Goal: Information Seeking & Learning: Learn about a topic

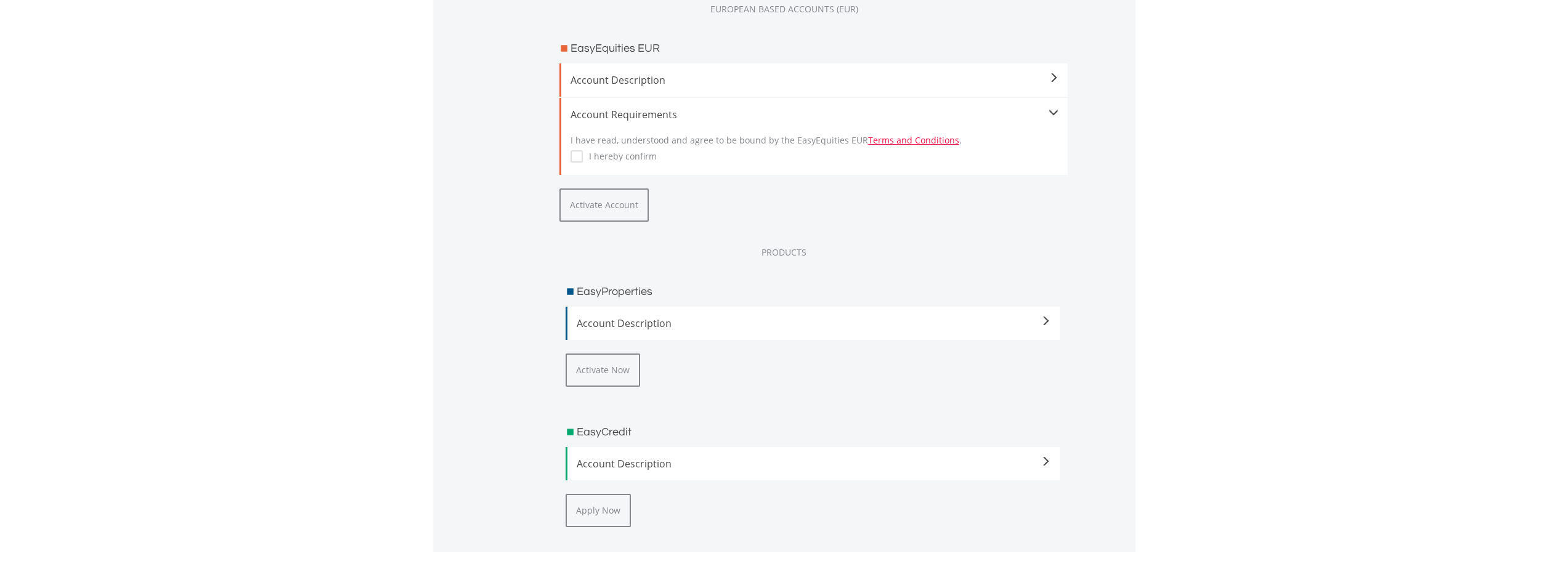
scroll to position [1664, 0]
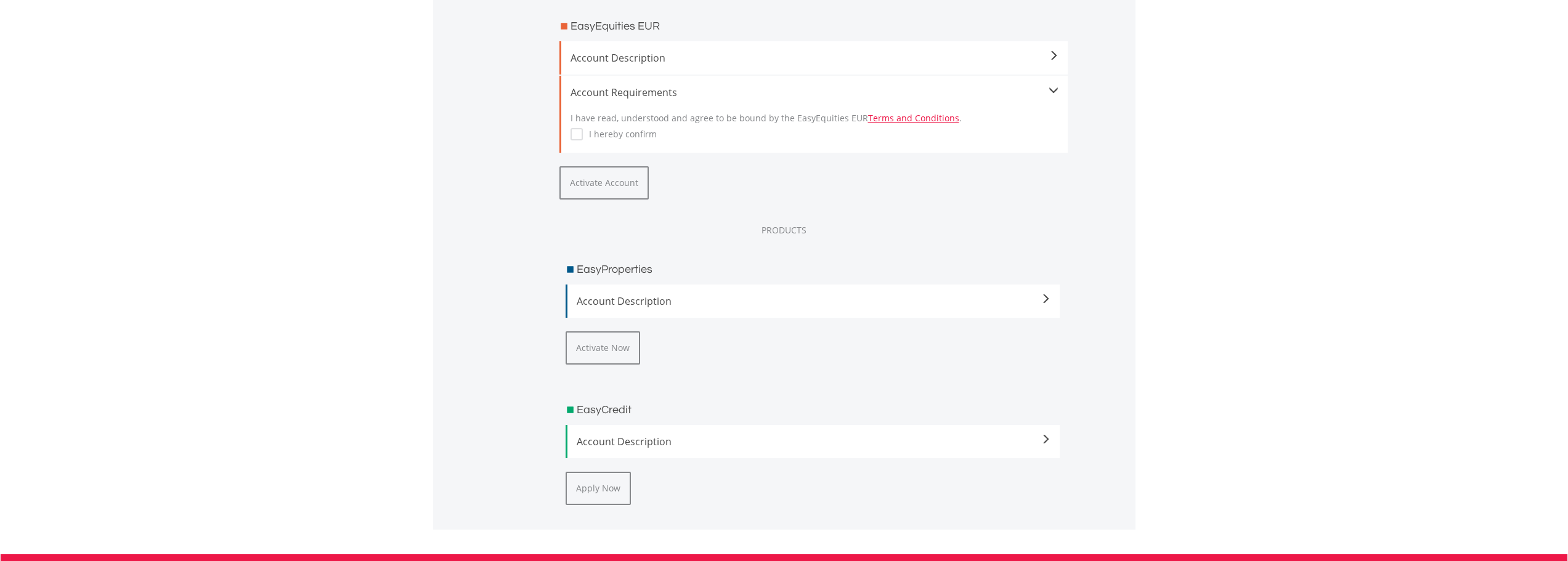
click at [718, 303] on span "Account Description" at bounding box center [814, 301] width 474 height 15
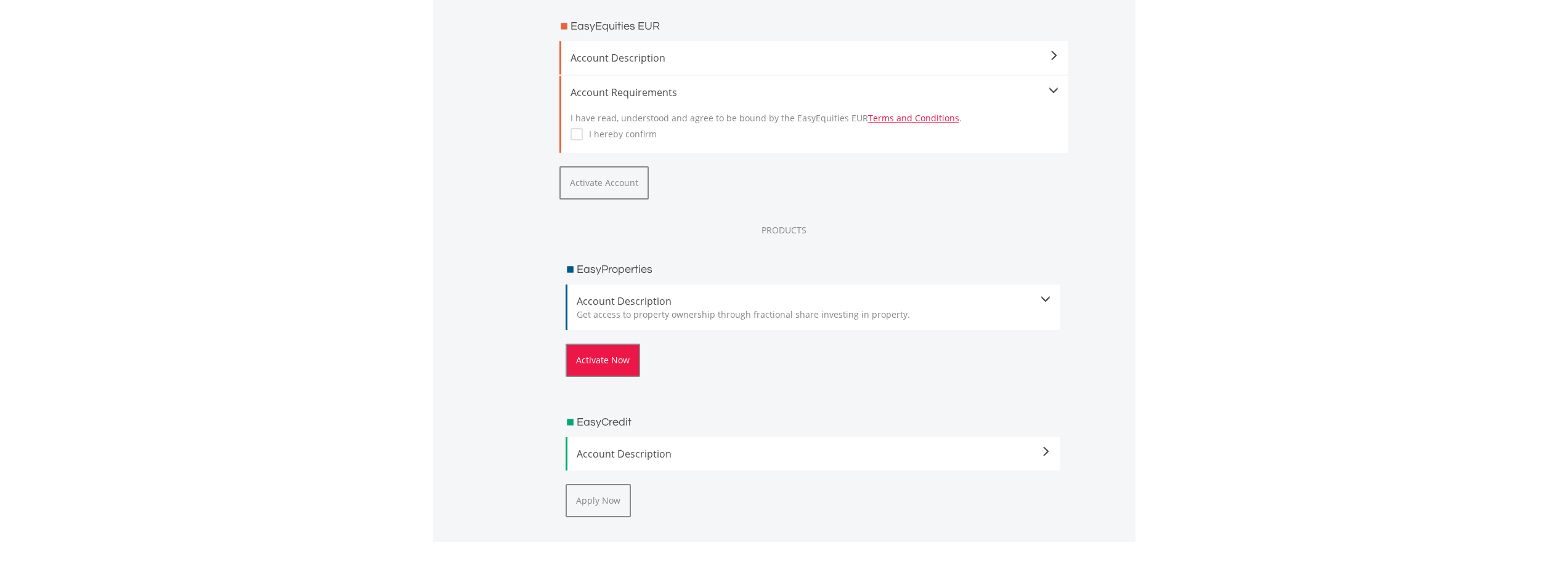
click at [607, 364] on button "Activate Now" at bounding box center [603, 361] width 75 height 33
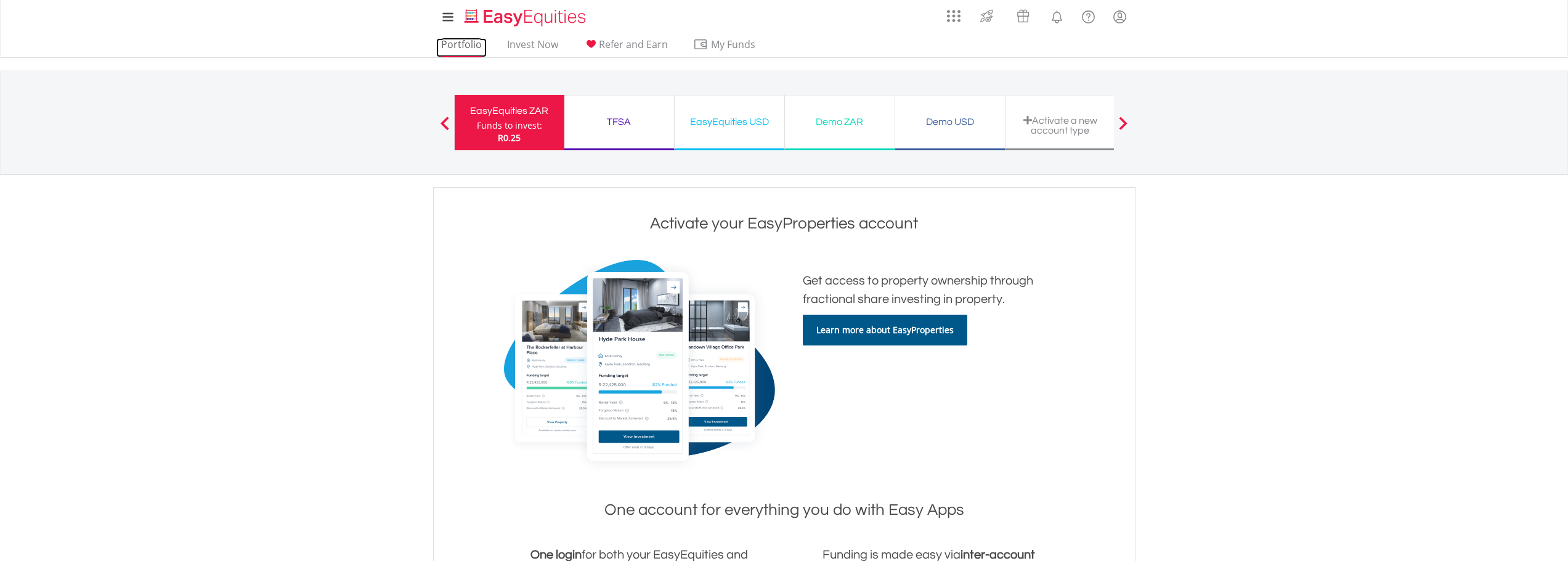
click at [444, 47] on link "Portfolio" at bounding box center [461, 47] width 51 height 19
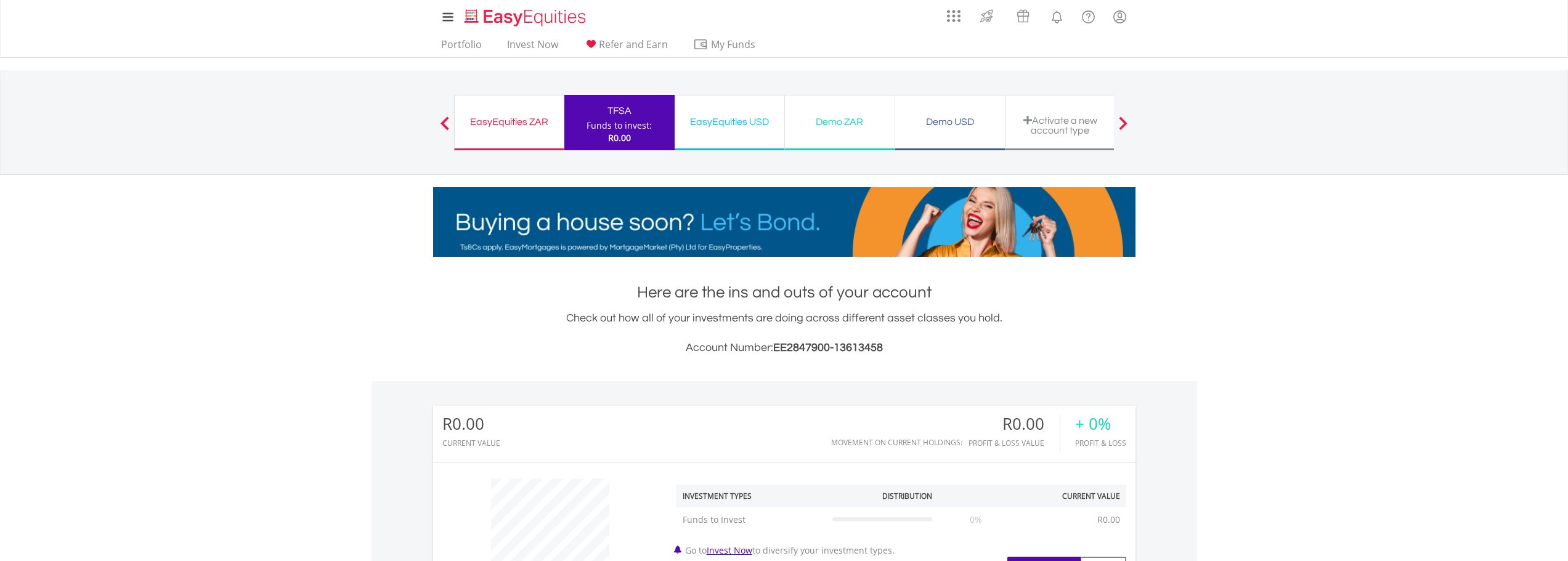
click at [522, 130] on div "EasyEquities ZAR" at bounding box center [509, 122] width 94 height 17
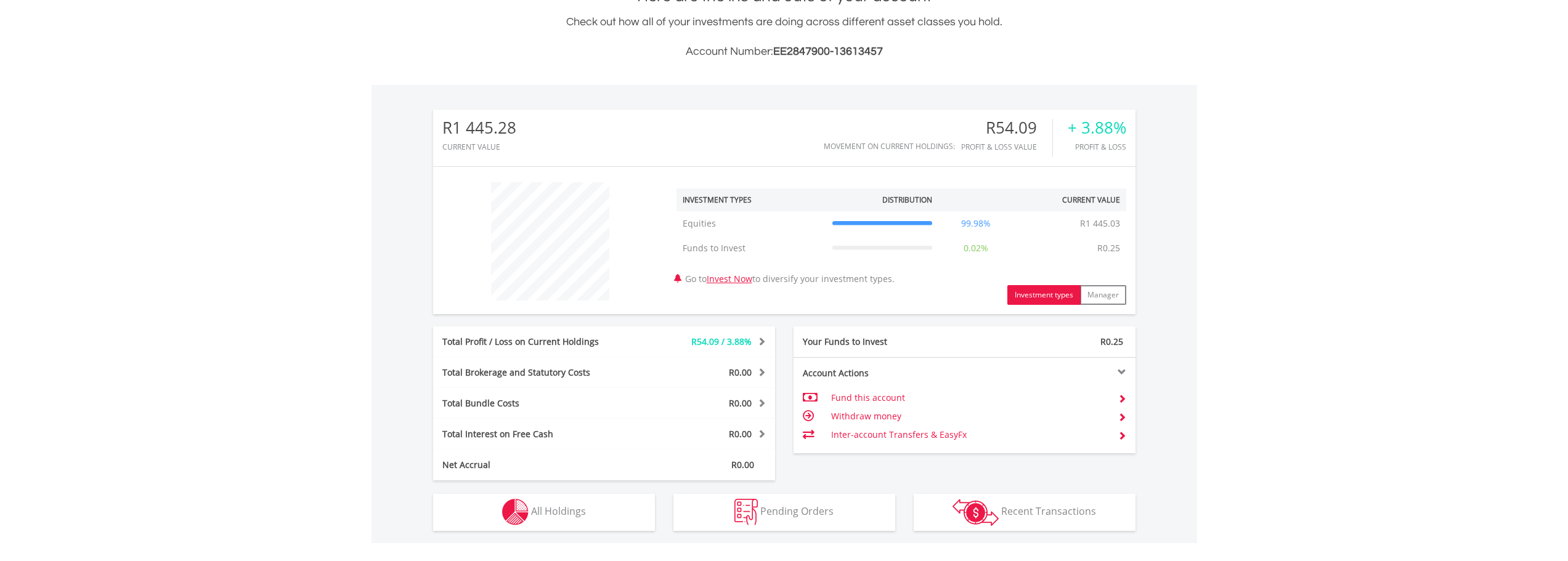
scroll to position [358, 0]
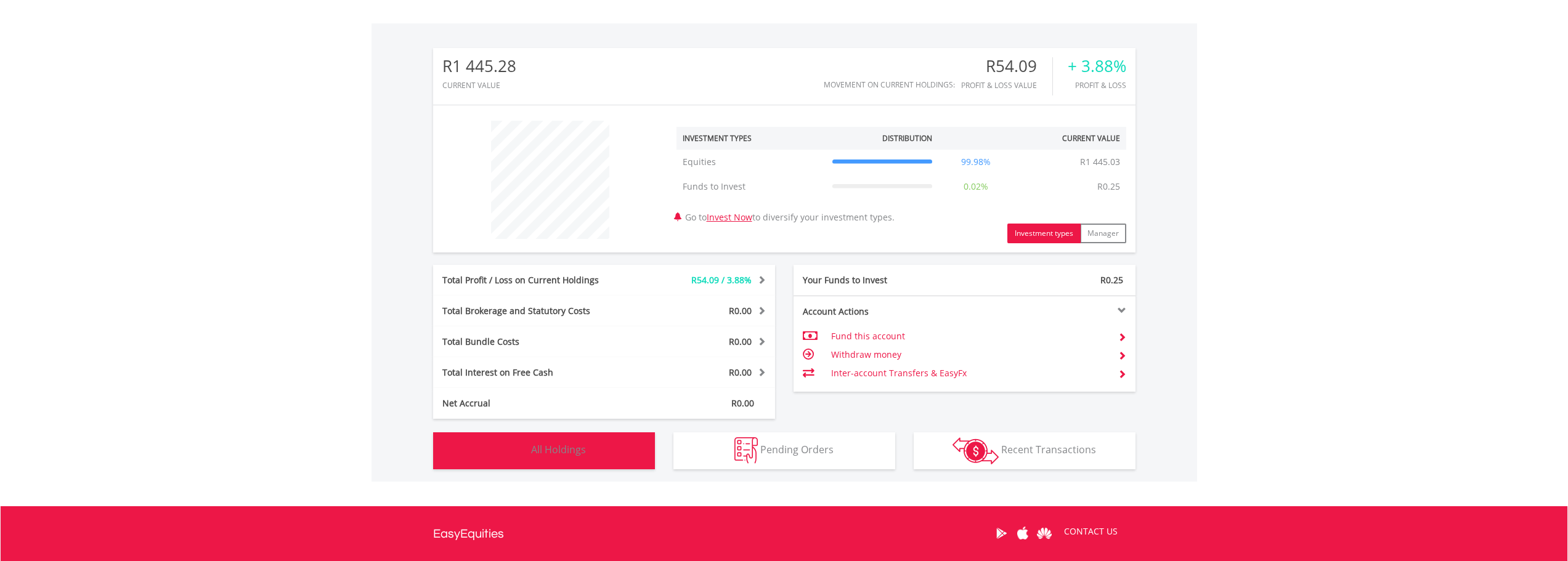
click at [578, 449] on span "All Holdings" at bounding box center [558, 449] width 55 height 13
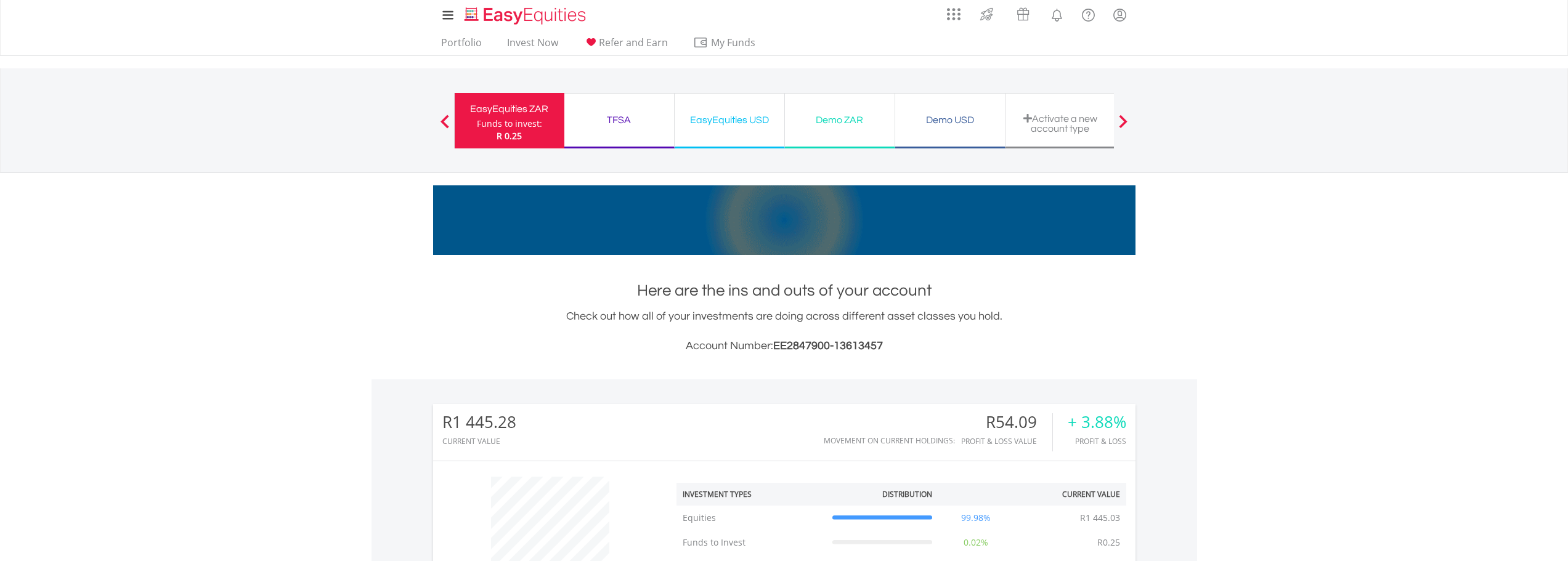
scroll to position [0, 0]
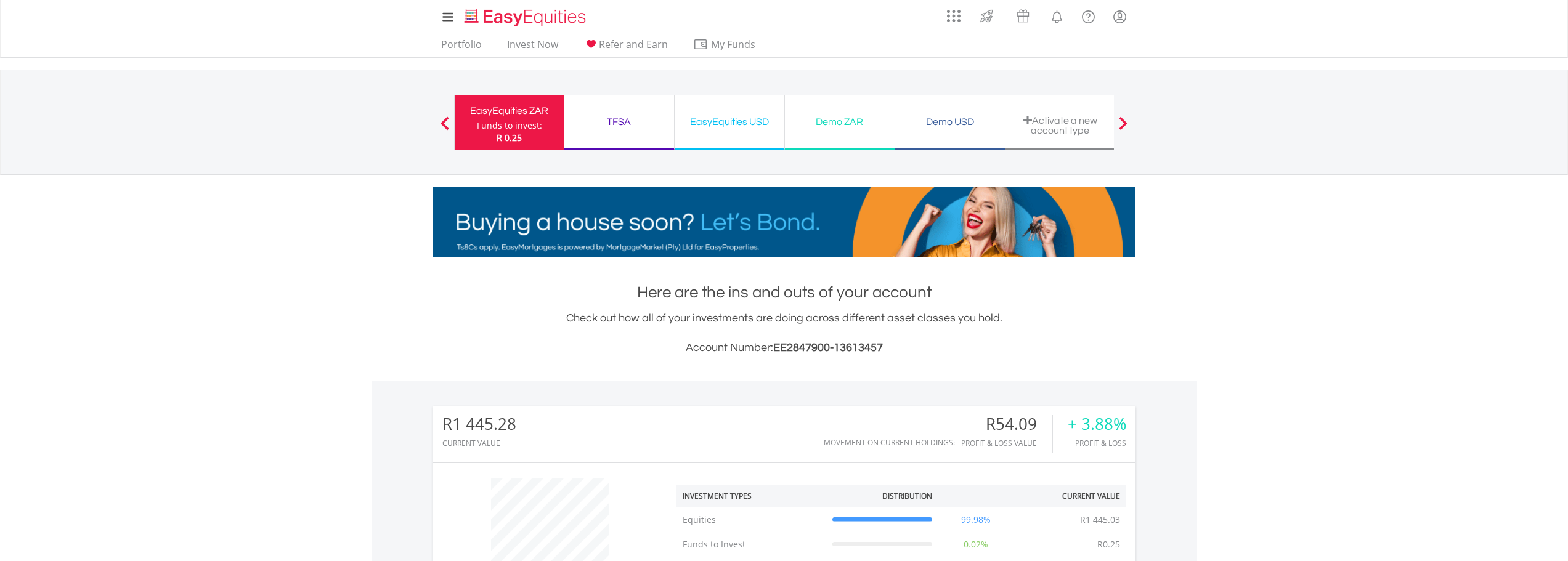
click at [1125, 123] on span at bounding box center [1123, 123] width 9 height 13
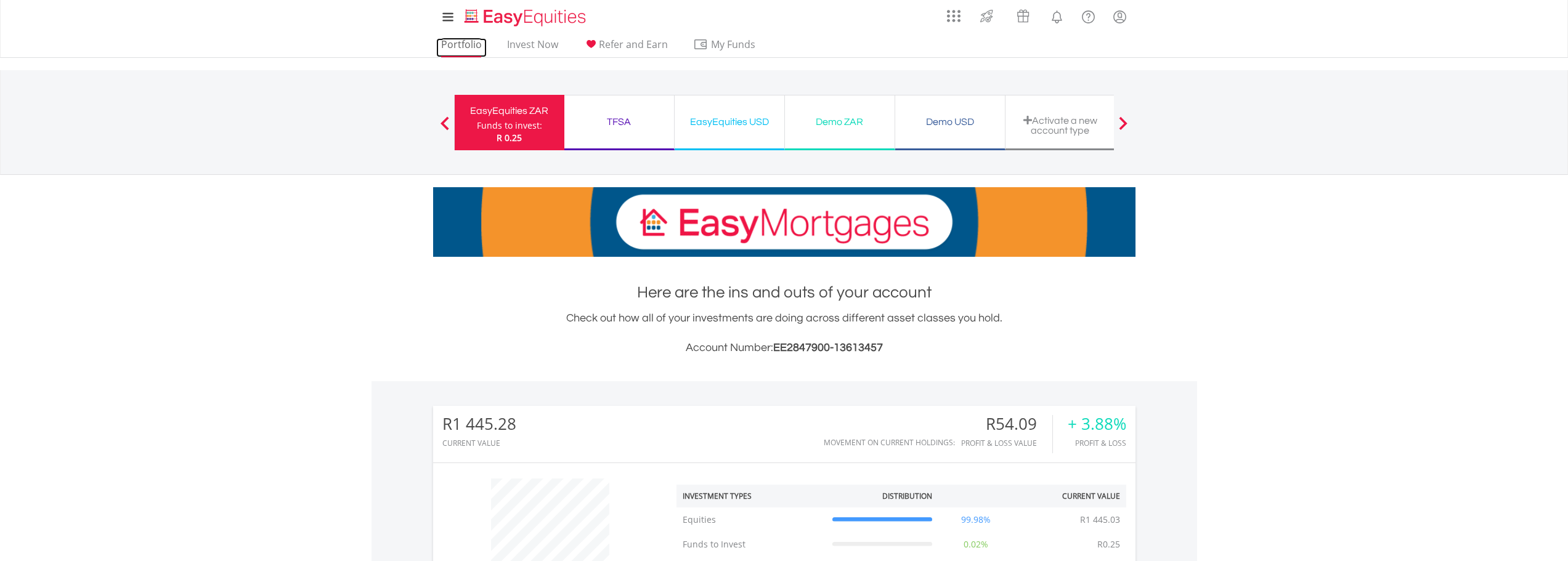
click at [464, 43] on link "Portfolio" at bounding box center [461, 47] width 51 height 19
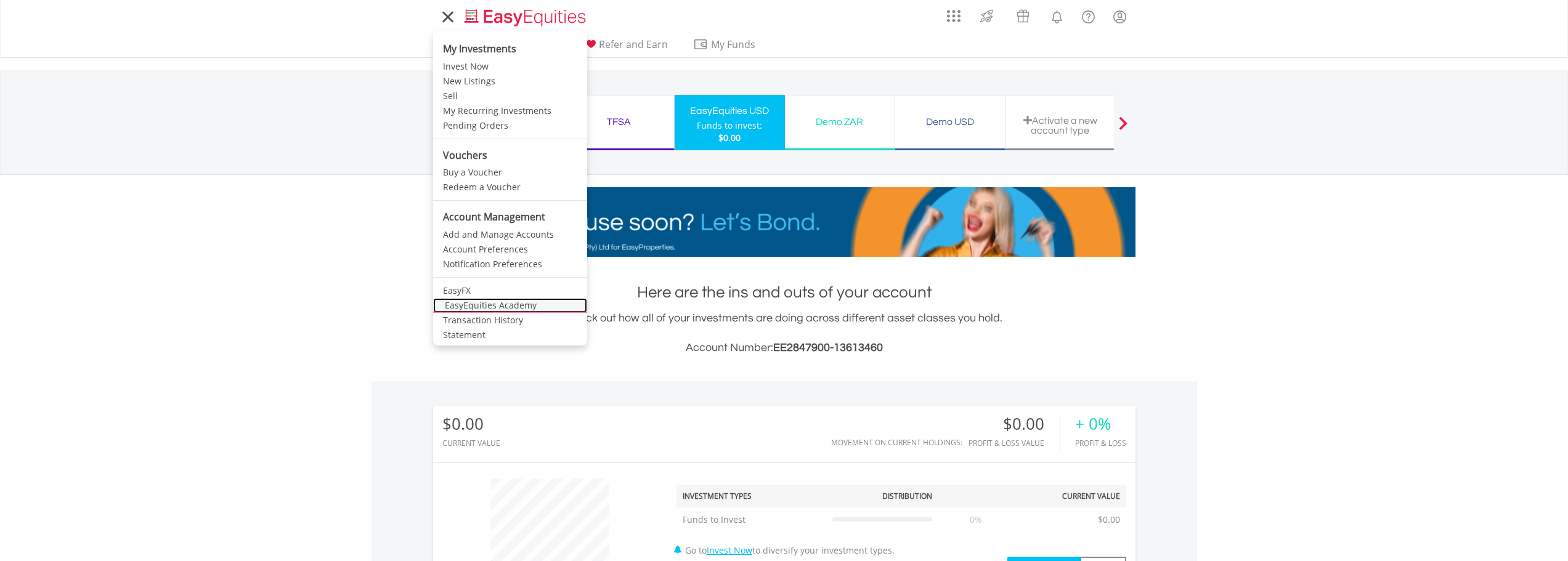
click at [494, 307] on link "EasyEquities Academy" at bounding box center [510, 306] width 154 height 15
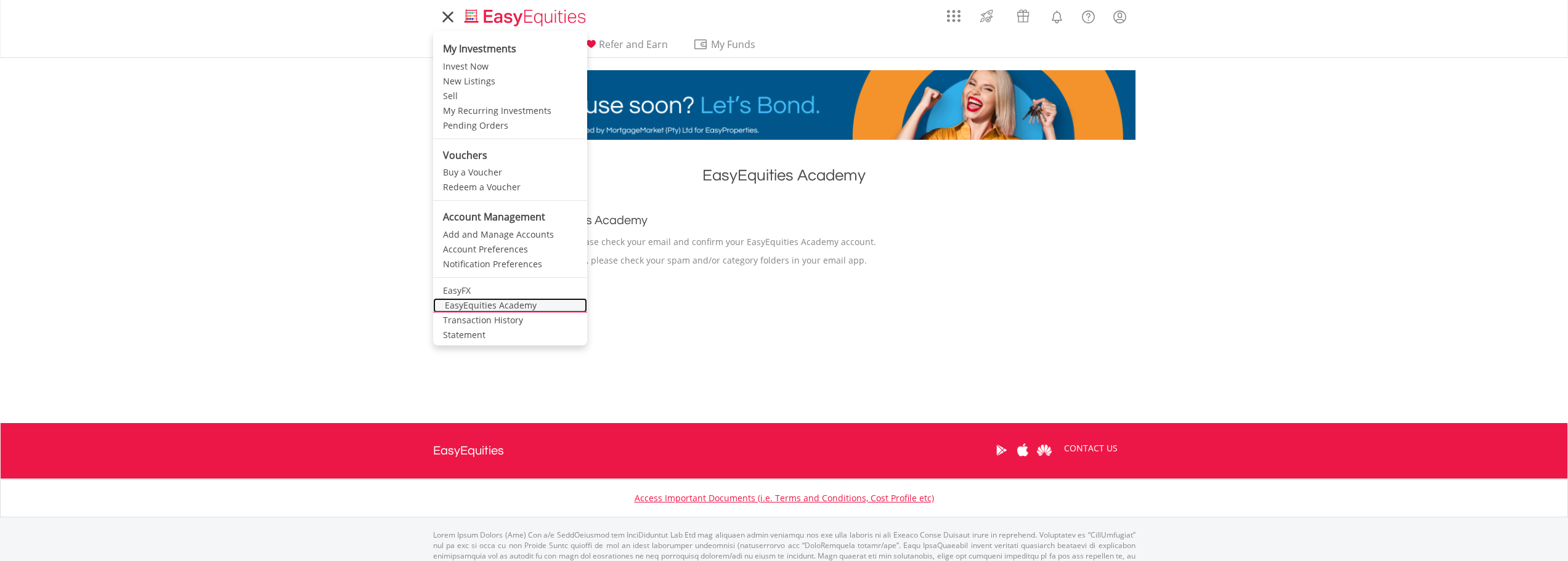
click at [494, 307] on link "EasyEquities Academy" at bounding box center [510, 306] width 154 height 15
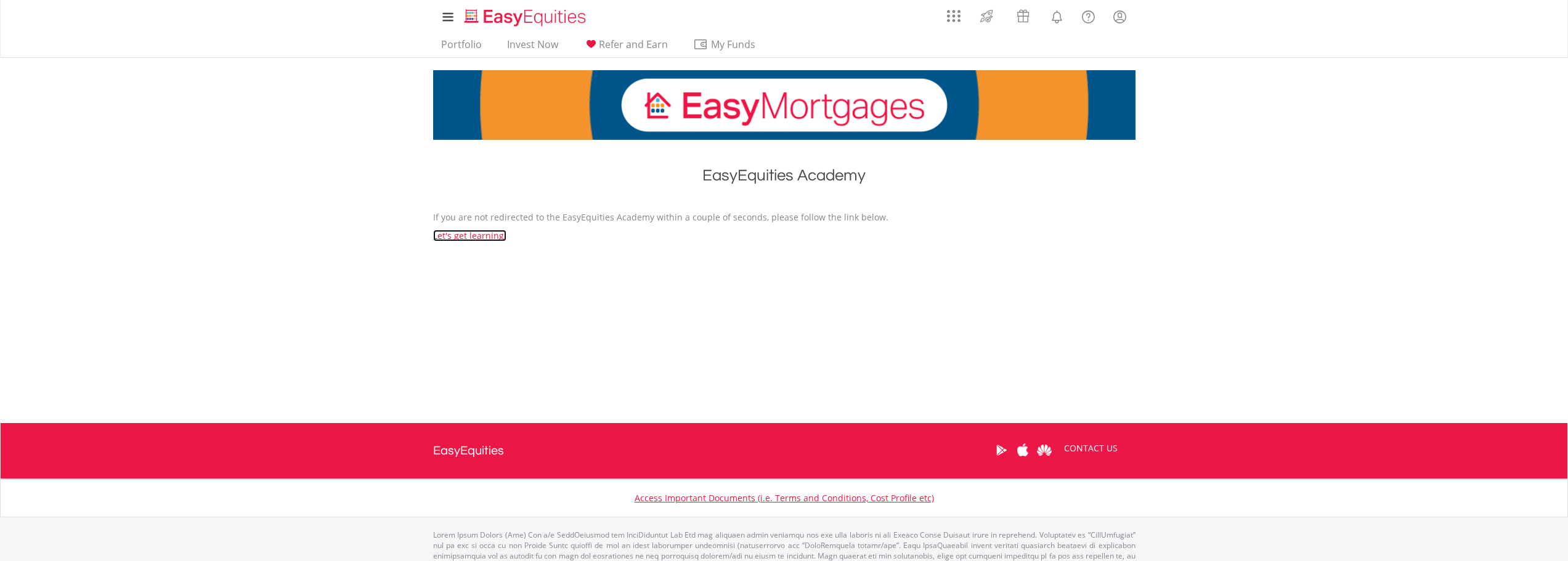
click at [494, 237] on link "Let's get learning!" at bounding box center [470, 236] width 73 height 12
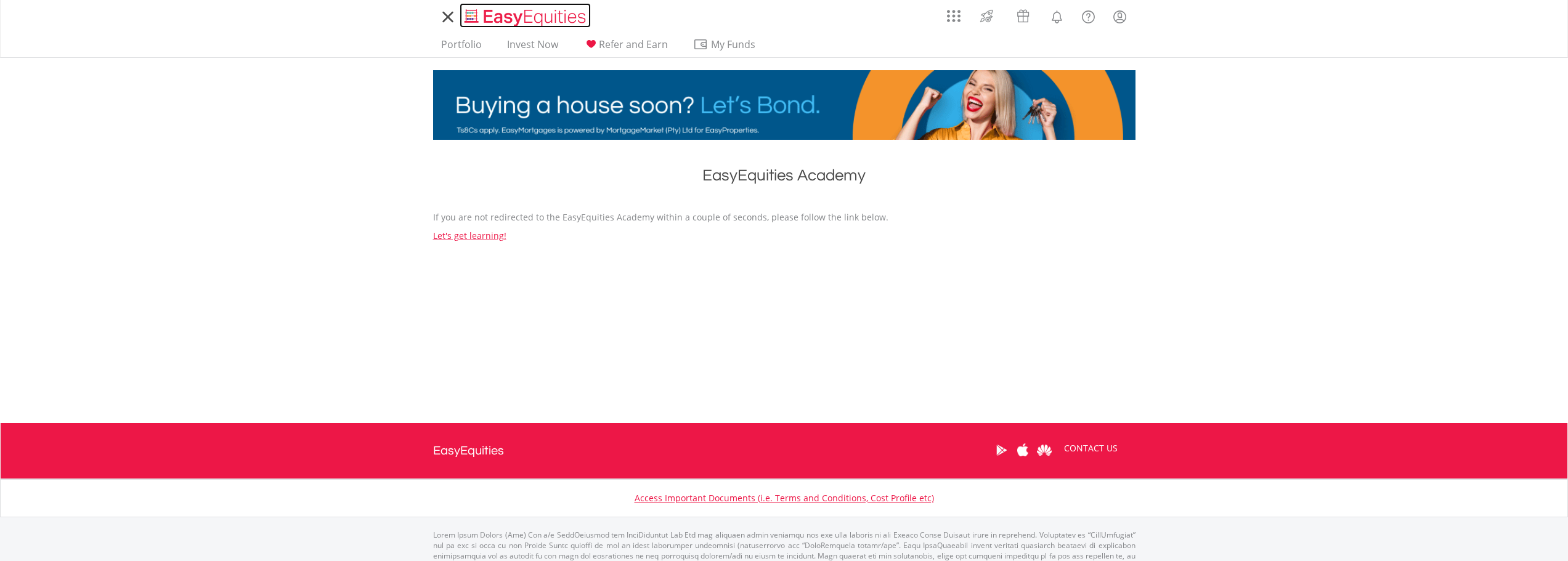
click at [497, 13] on img "Home page" at bounding box center [526, 17] width 129 height 20
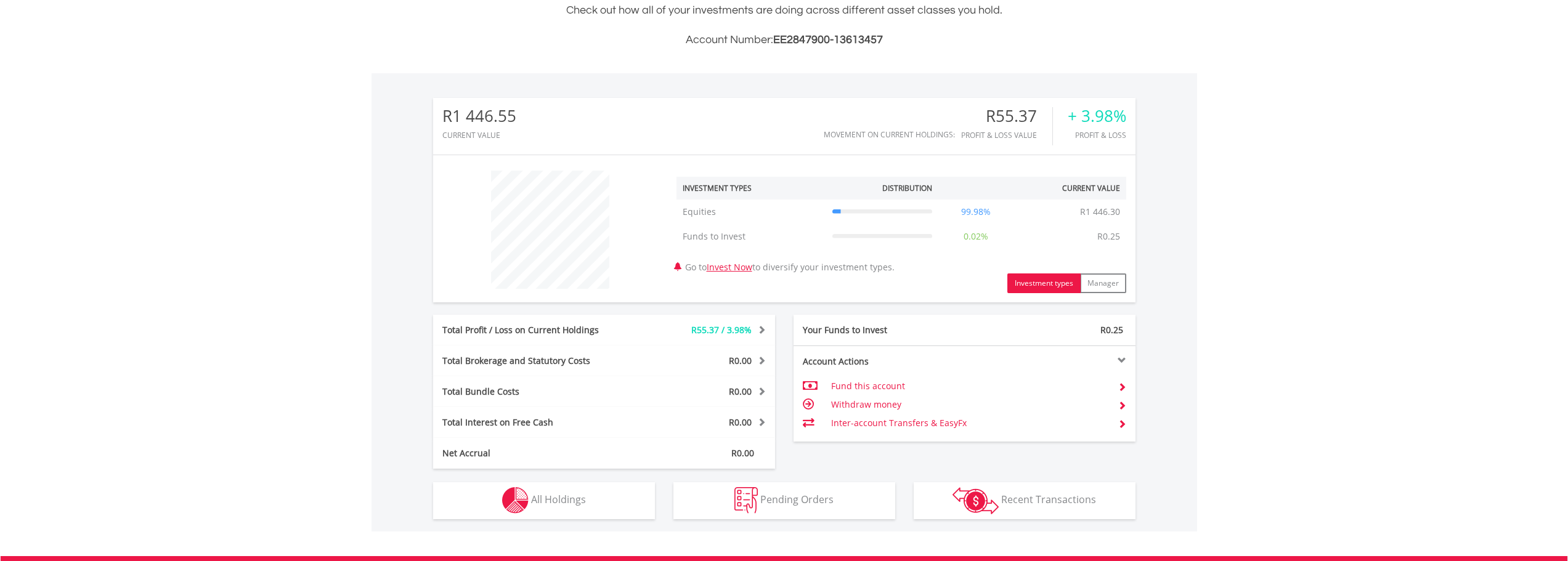
scroll to position [118, 234]
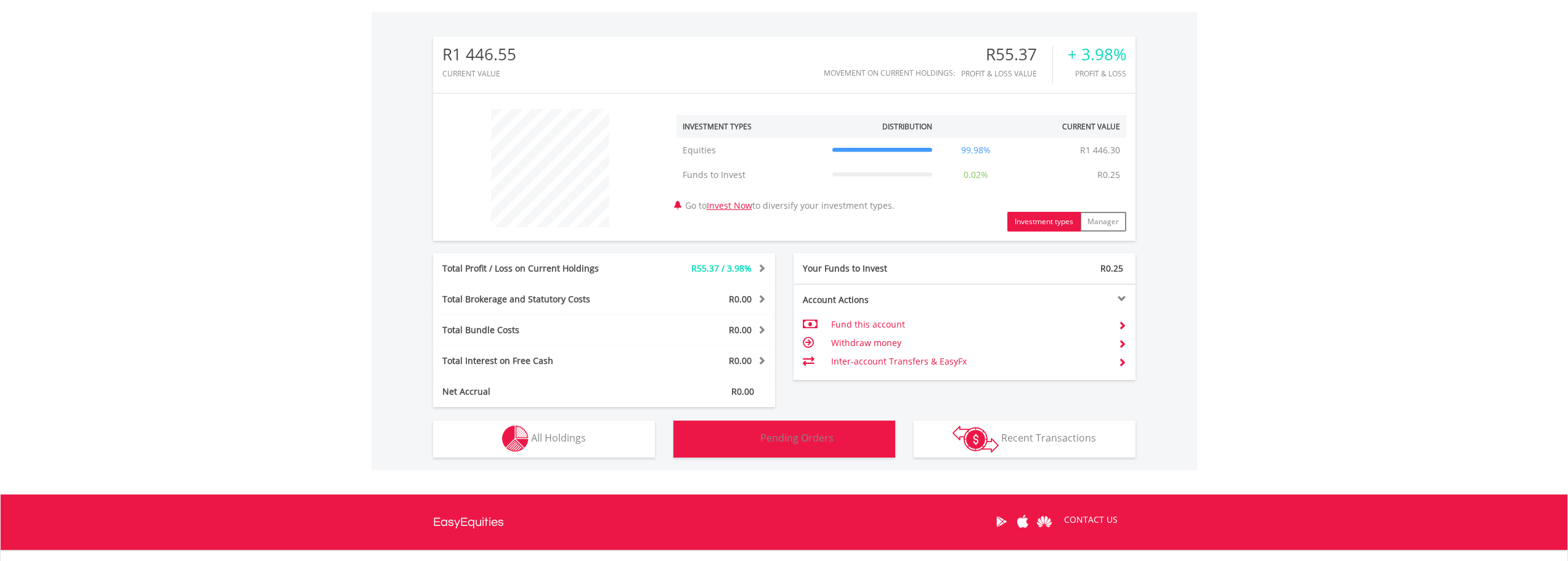
click at [803, 435] on span "Pending Orders" at bounding box center [797, 438] width 73 height 13
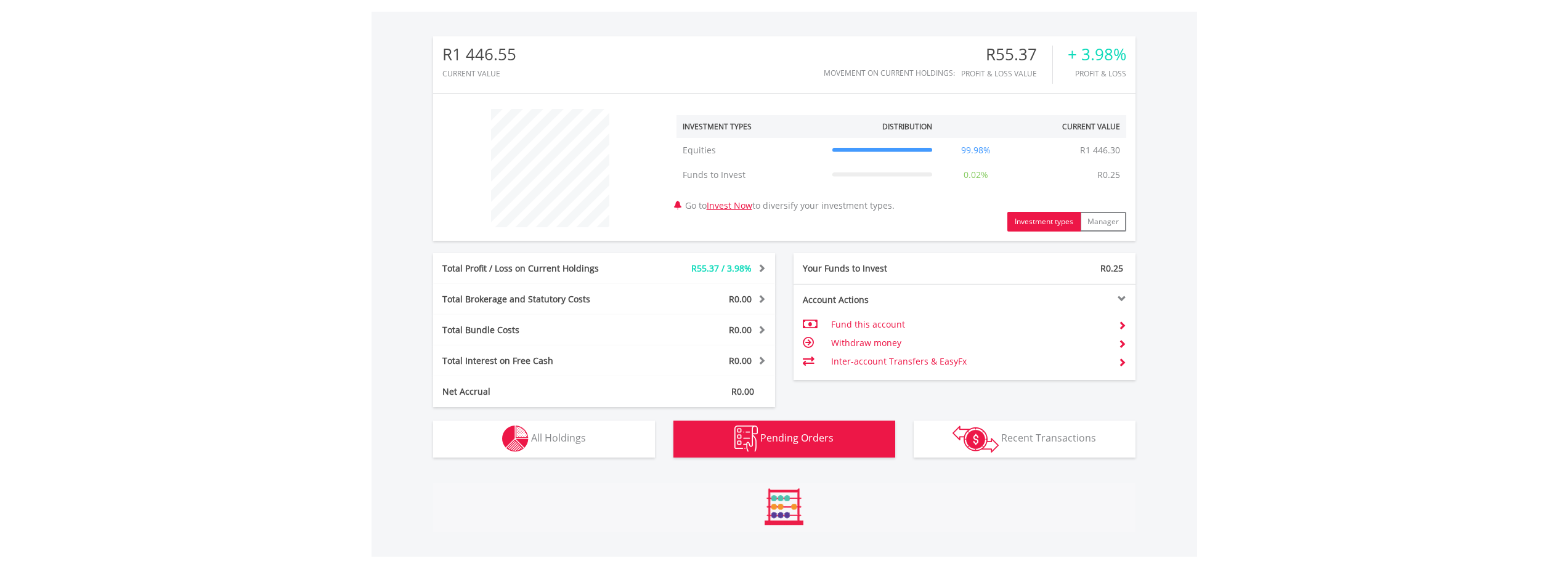
scroll to position [550, 0]
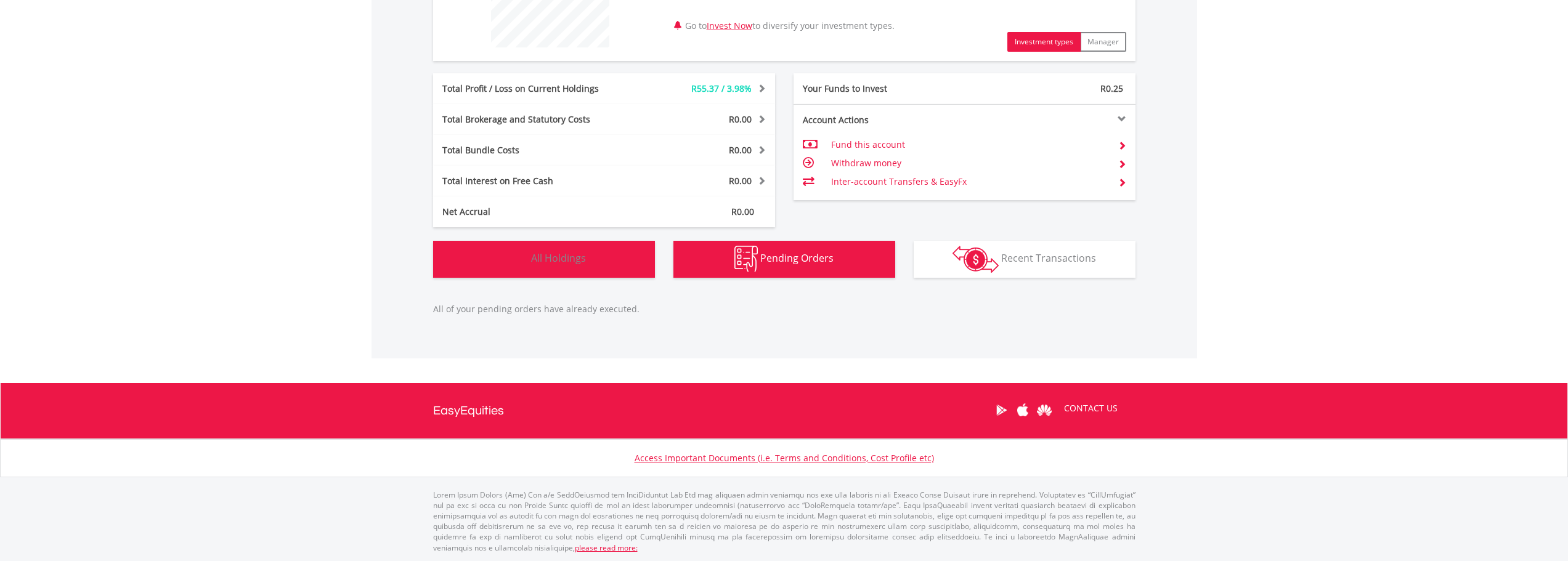
click at [585, 260] on span "All Holdings" at bounding box center [558, 258] width 55 height 13
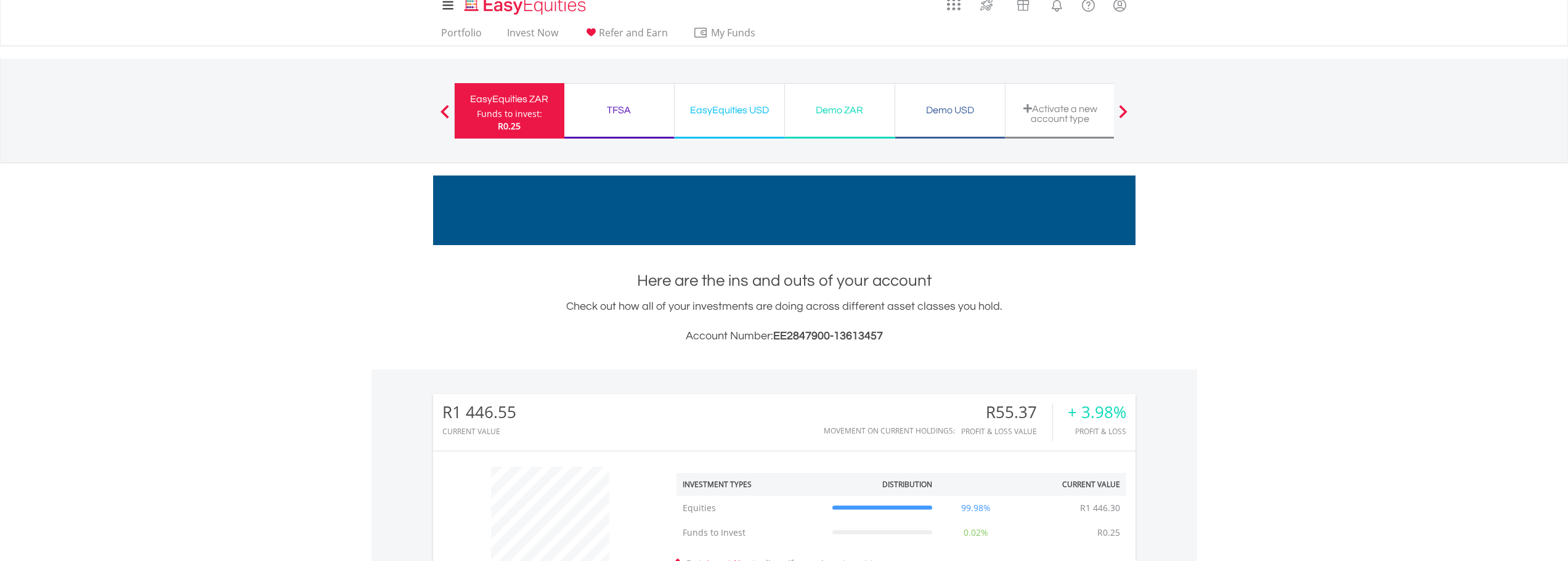
scroll to position [0, 0]
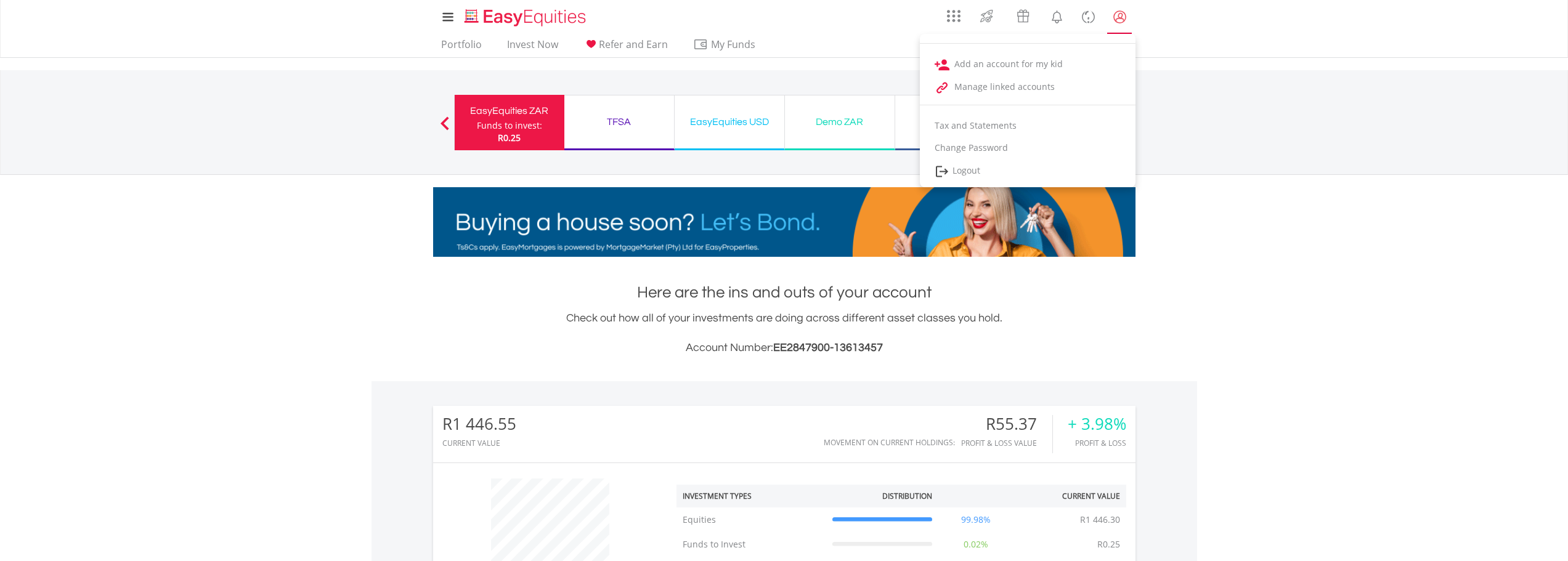
click at [1132, 15] on link "My Profile" at bounding box center [1119, 17] width 31 height 27
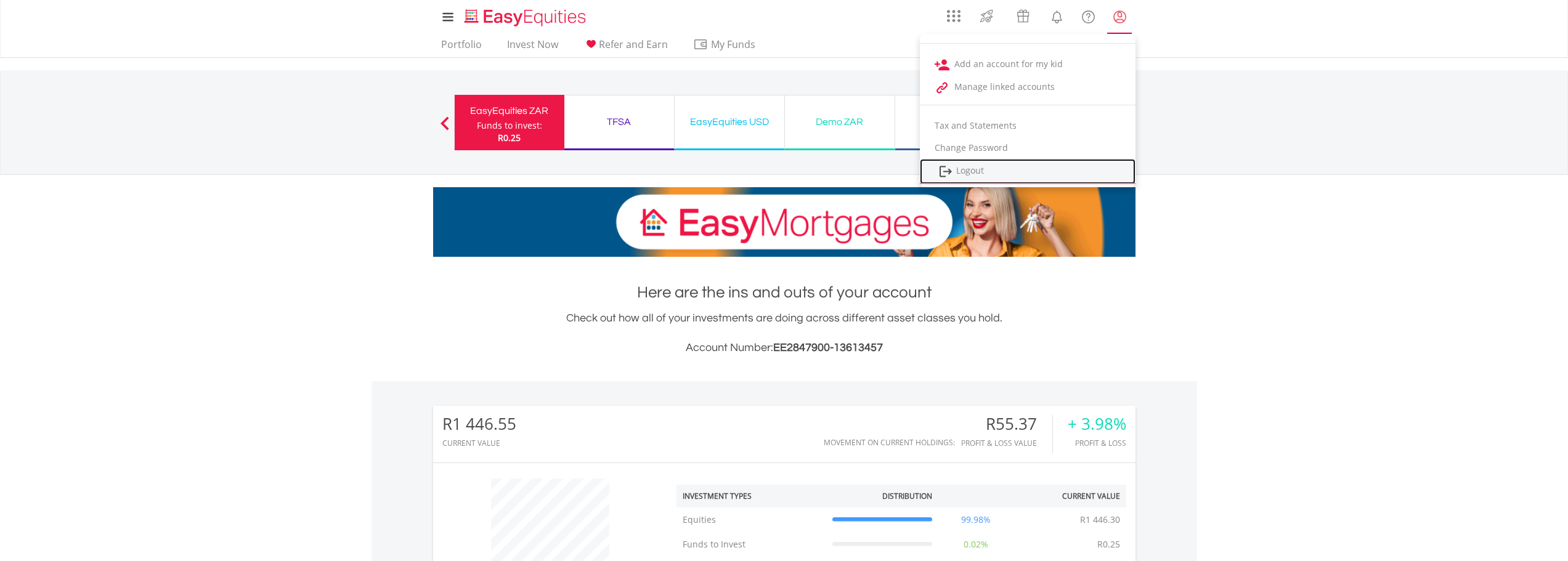
click at [998, 171] on link "Logout" at bounding box center [1027, 172] width 216 height 25
